Goal: Navigation & Orientation: Go to known website

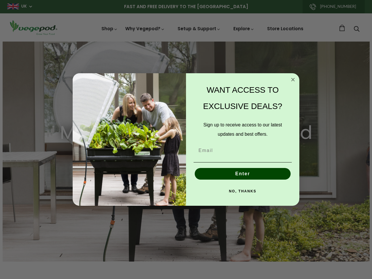
scroll to position [0, 1236]
click at [186, 140] on div "WANT ACCESS TO EXCLUSIVE DEALS? Sign up to receive access to our latest updates…" at bounding box center [240, 139] width 108 height 121
click at [293, 80] on icon "Close dialog" at bounding box center [293, 79] width 3 height 3
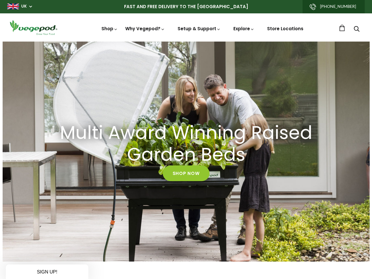
click at [243, 182] on button "Enter" at bounding box center [243, 188] width 96 height 12
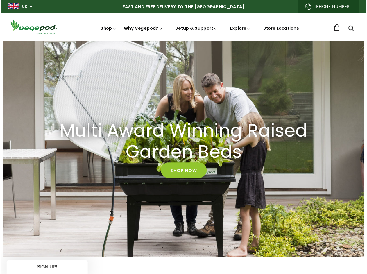
scroll to position [0, 1324]
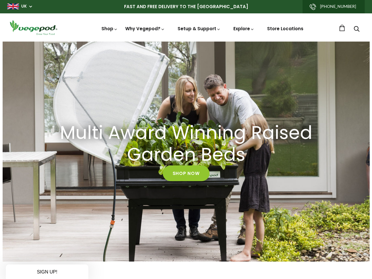
click at [243, 196] on div "NO, THANKS" at bounding box center [243, 204] width 102 height 17
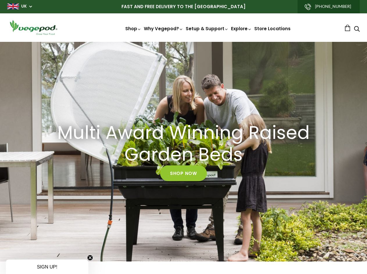
scroll to position [0, 0]
